Goal: Navigation & Orientation: Find specific page/section

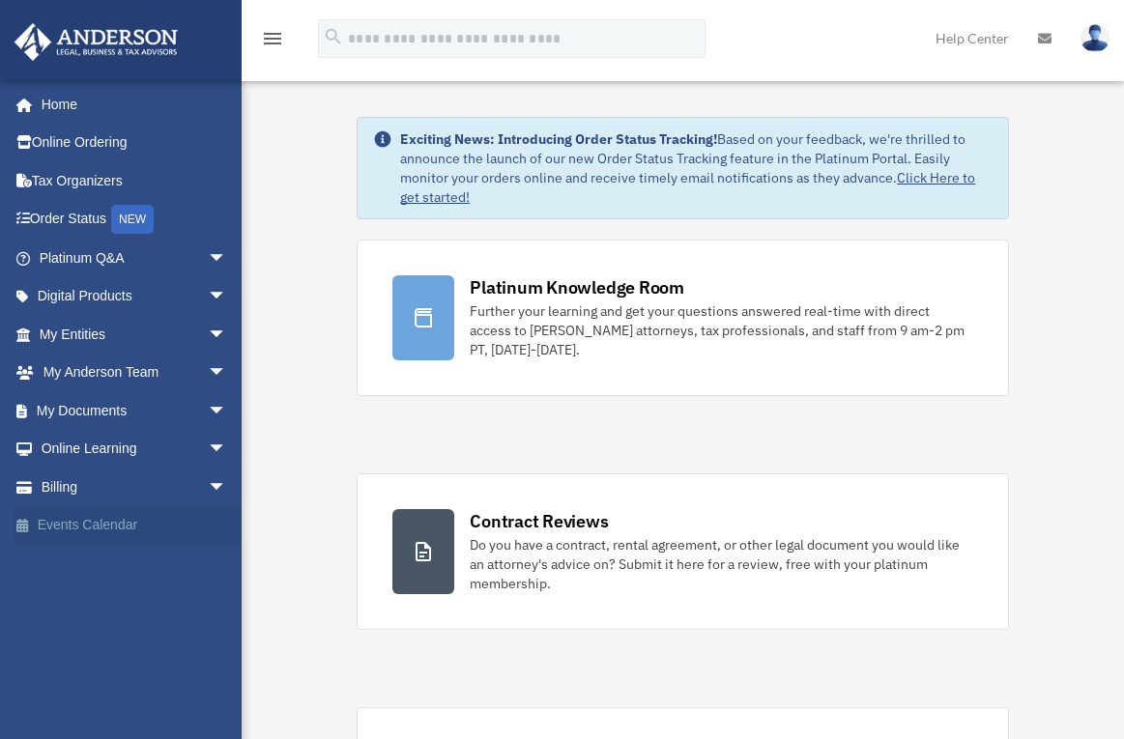
click at [139, 518] on link "Events Calendar" at bounding box center [135, 525] width 243 height 39
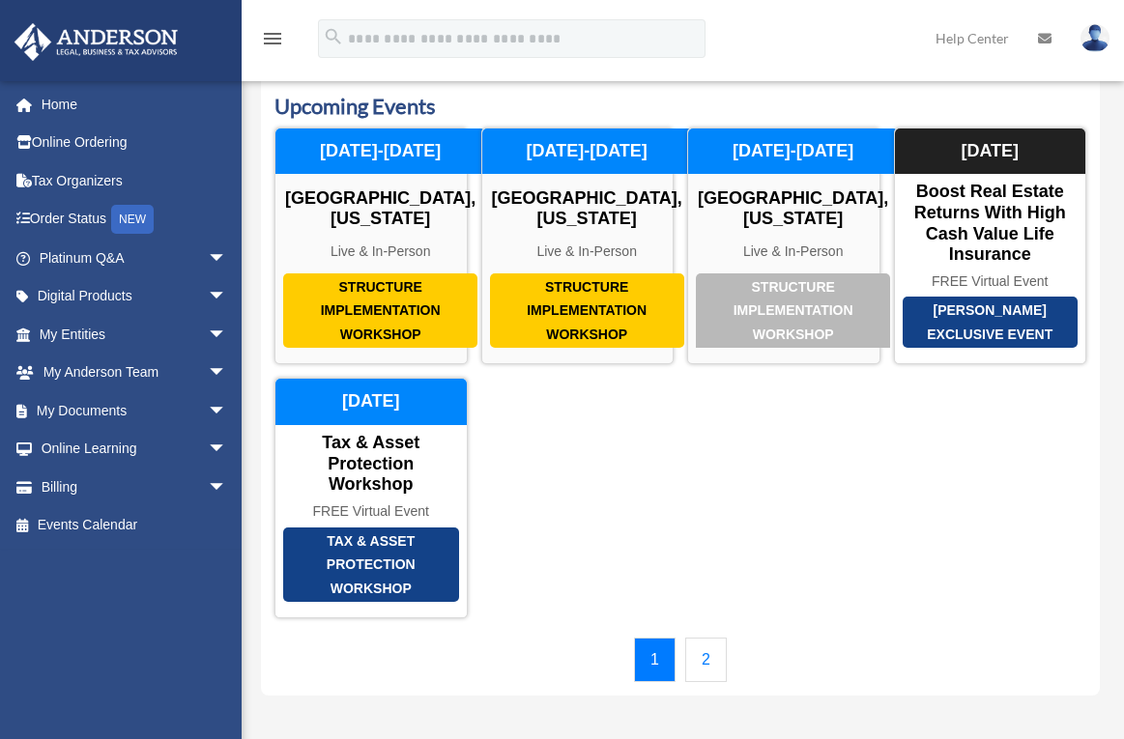
scroll to position [52, 0]
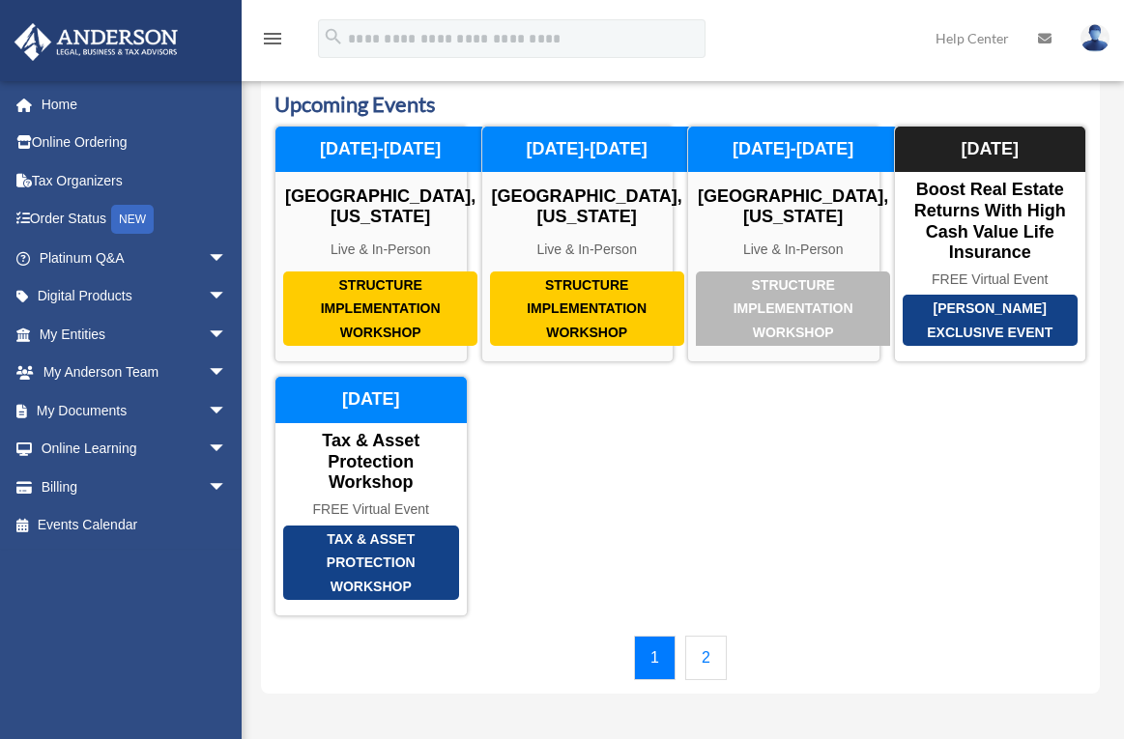
click at [702, 680] on link "2" at bounding box center [706, 658] width 42 height 44
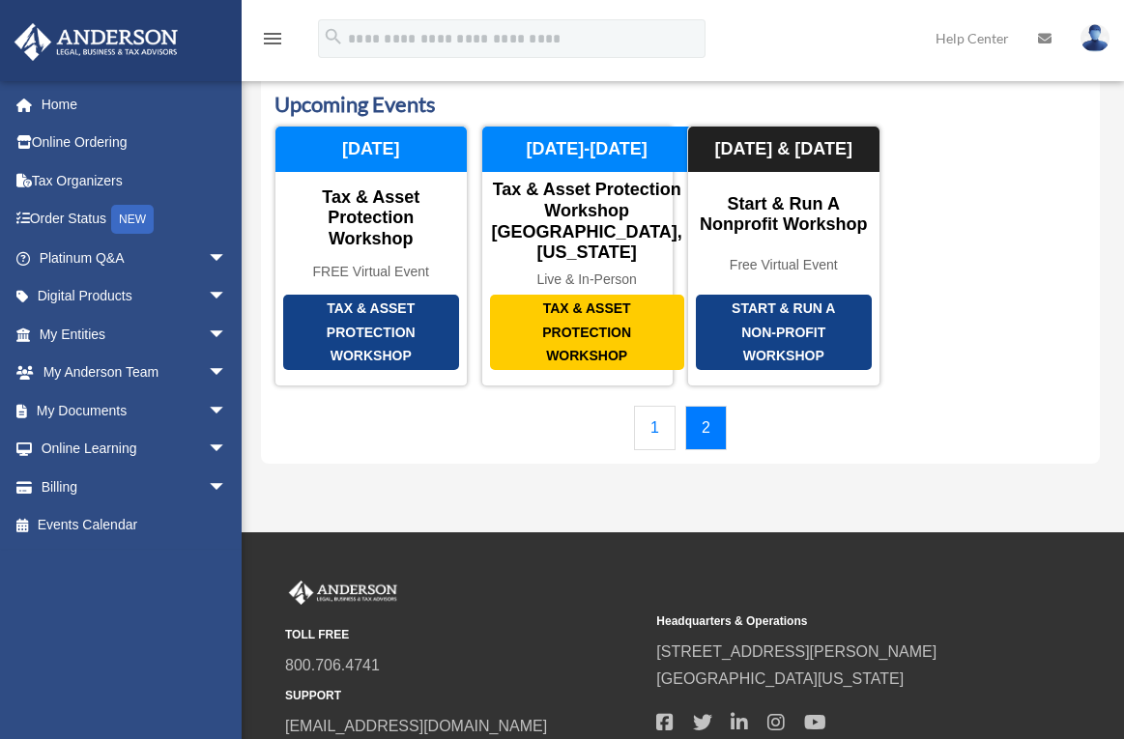
click at [657, 450] on link "1" at bounding box center [655, 428] width 42 height 44
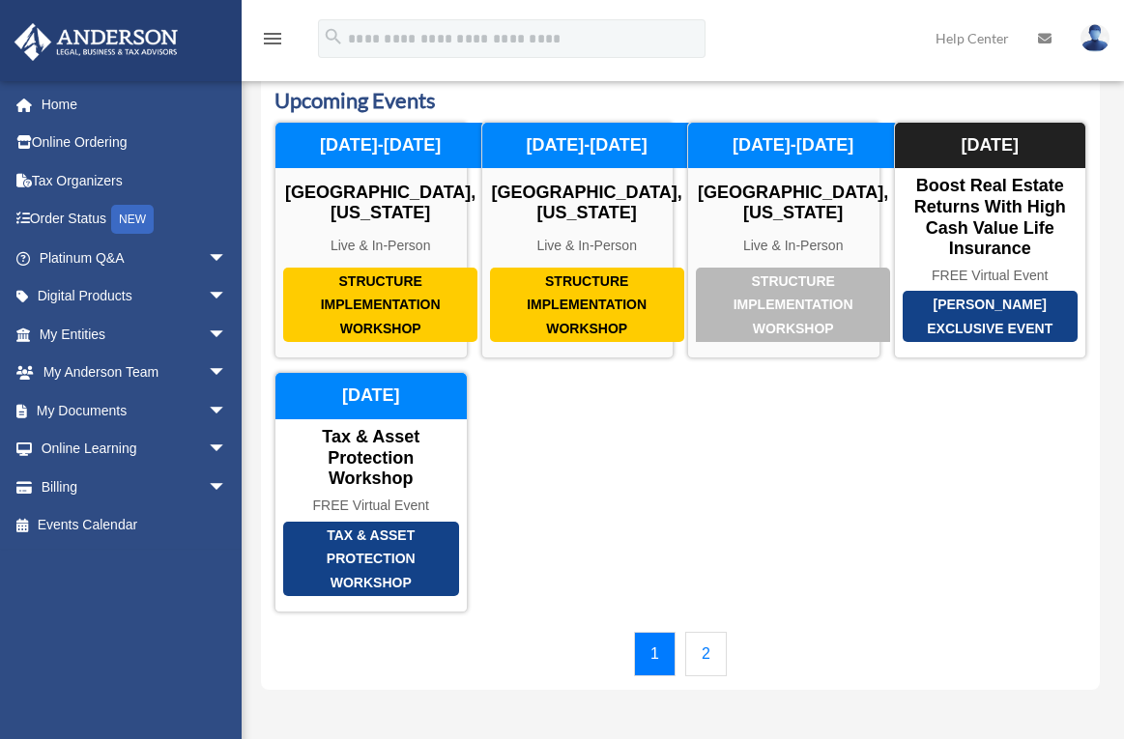
scroll to position [60, 0]
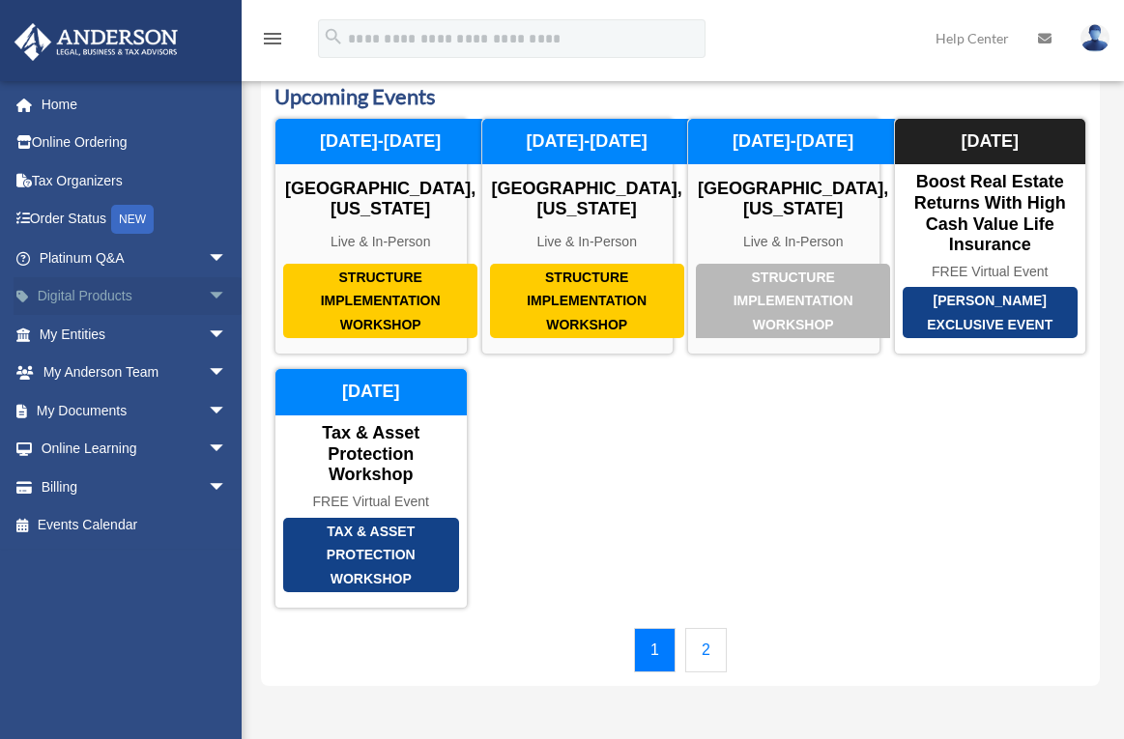
click at [158, 298] on link "Digital Products arrow_drop_down" at bounding box center [135, 296] width 243 height 39
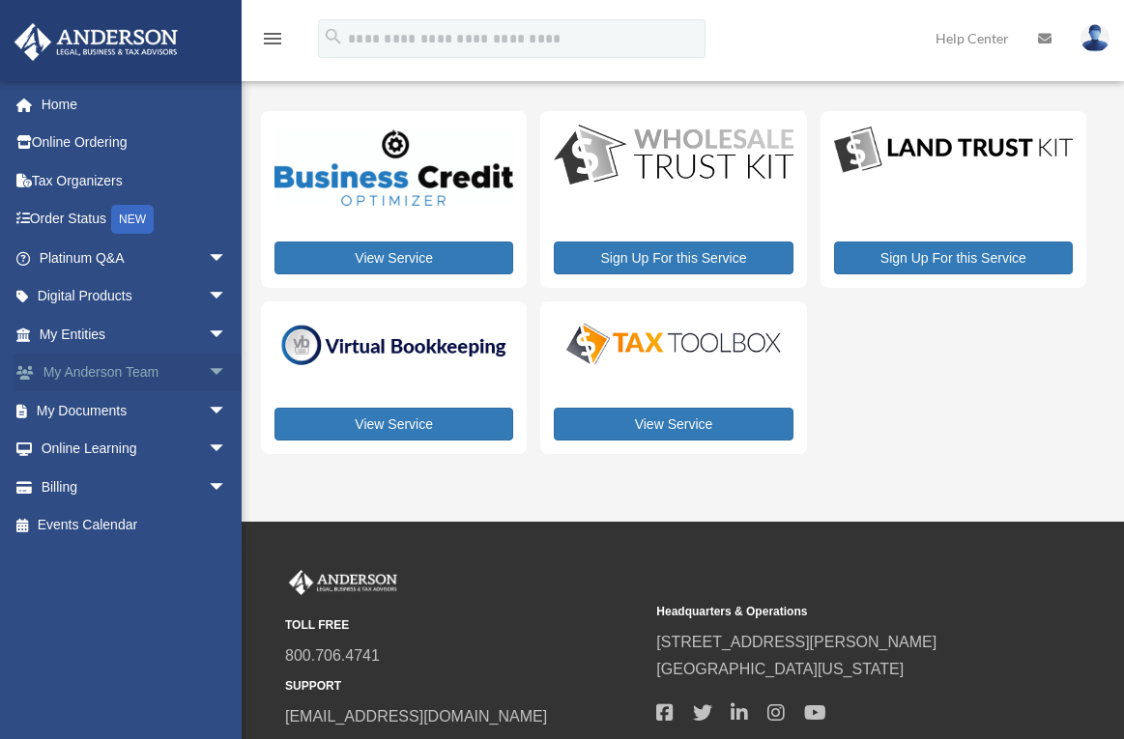
click at [184, 364] on link "My Anderson Team arrow_drop_down" at bounding box center [135, 373] width 243 height 39
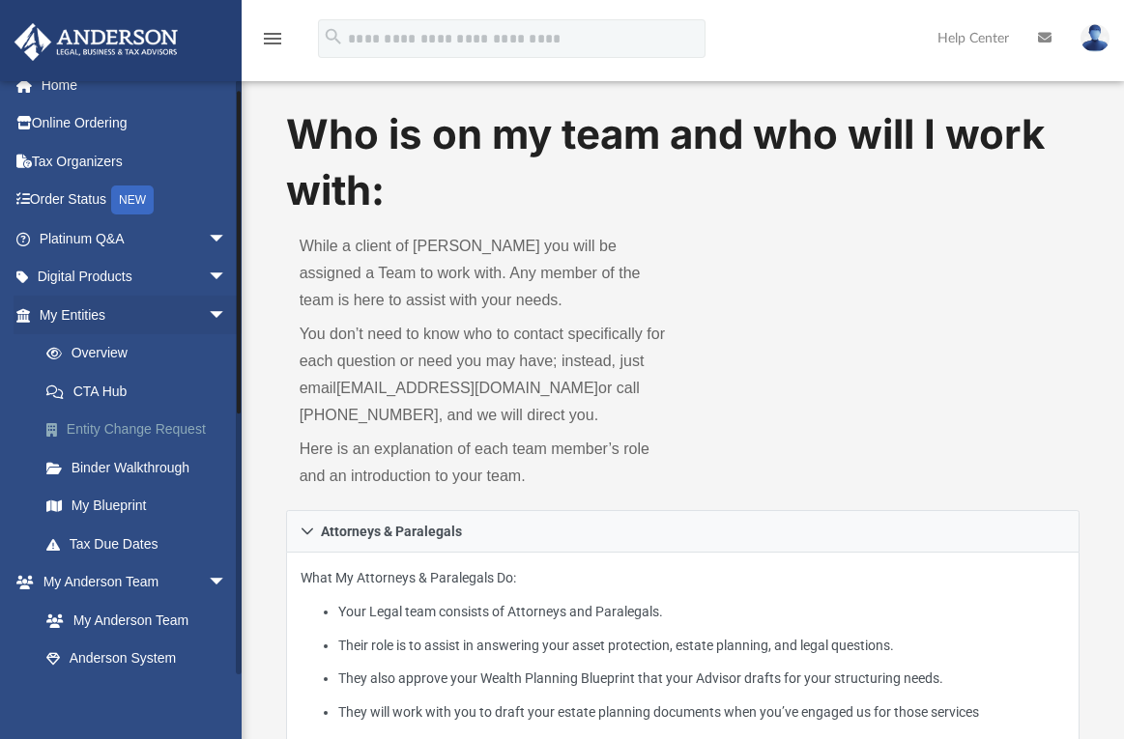
scroll to position [23, 0]
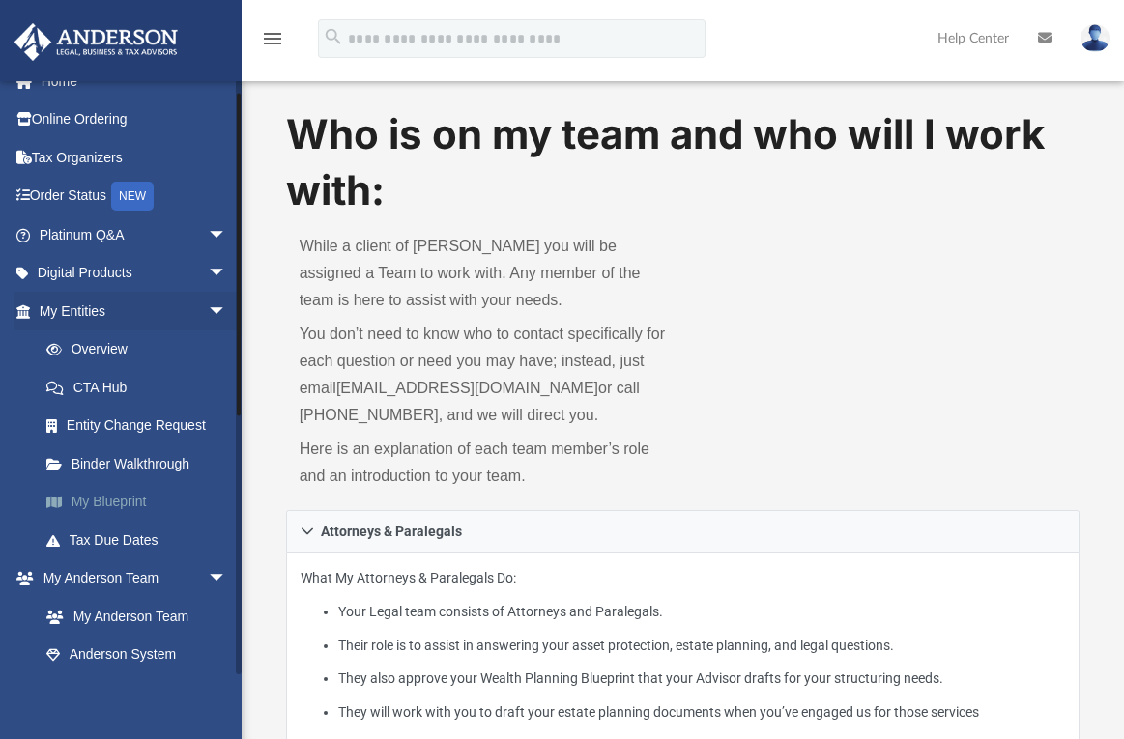
click at [138, 498] on link "My Blueprint" at bounding box center [141, 502] width 229 height 39
